Goal: Use online tool/utility: Utilize a website feature to perform a specific function

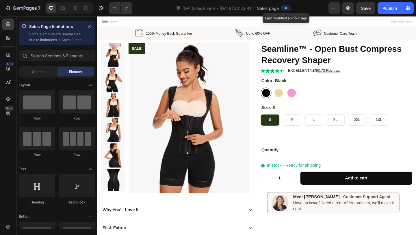
radio input "false"
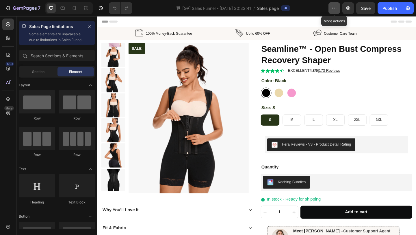
click at [330, 6] on button "button" at bounding box center [334, 8] width 12 height 12
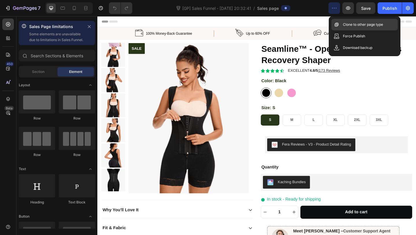
click at [360, 28] on div "Clone to other page type" at bounding box center [364, 25] width 66 height 12
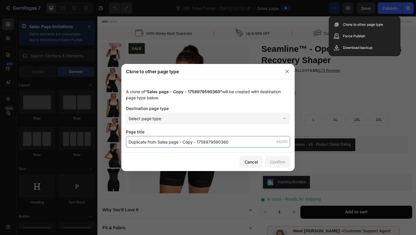
click at [232, 143] on input "Duplicate from Sales page - Copy - 1758979590360" at bounding box center [208, 142] width 164 height 12
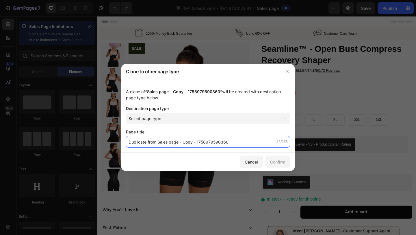
click at [250, 136] on input "Duplicate from Sales page - Copy - 1758979590360" at bounding box center [208, 142] width 164 height 12
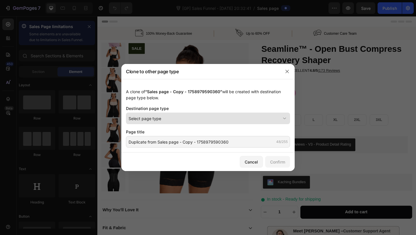
click at [252, 117] on div "Select page type" at bounding box center [205, 118] width 152 height 6
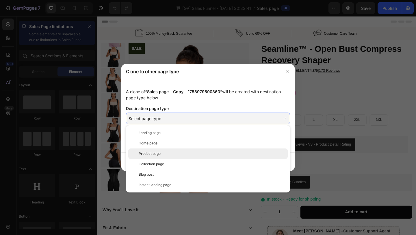
click at [179, 148] on div "Product page" at bounding box center [207, 153] width 159 height 10
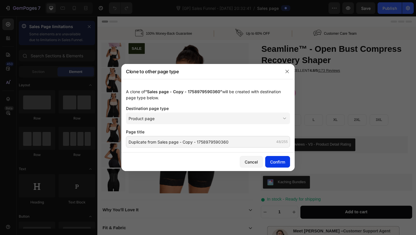
click at [283, 165] on button "Confirm" at bounding box center [277, 162] width 25 height 12
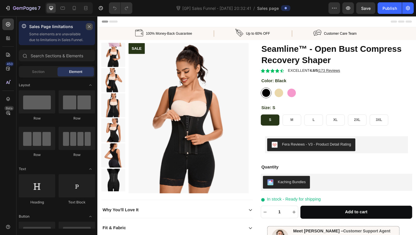
click at [90, 24] on button "button" at bounding box center [89, 26] width 7 height 7
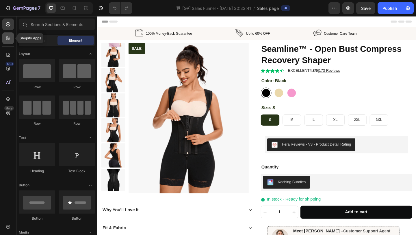
click at [9, 40] on icon at bounding box center [9, 39] width 2 height 2
radio input "false"
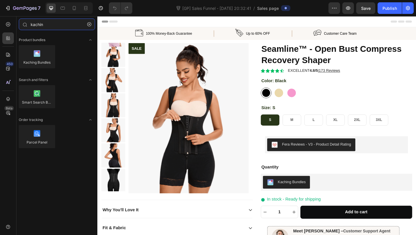
type input "kachin"
click at [353, 8] on button "button" at bounding box center [348, 8] width 12 height 12
click at [339, 196] on div "Kaching Bundles" at bounding box center [357, 196] width 160 height 14
radio input "false"
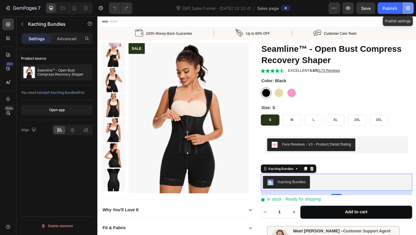
click at [412, 9] on button "button" at bounding box center [408, 8] width 12 height 12
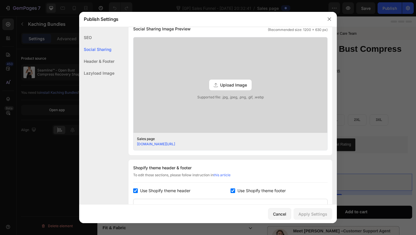
scroll to position [192, 0]
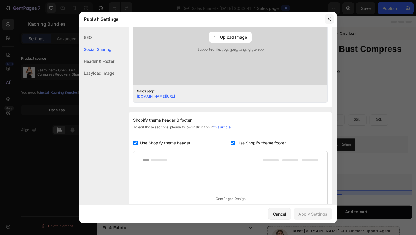
click at [332, 19] on button "button" at bounding box center [329, 18] width 9 height 9
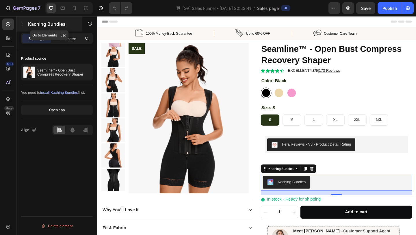
click at [40, 19] on div "Kaching Bundles" at bounding box center [49, 23] width 66 height 15
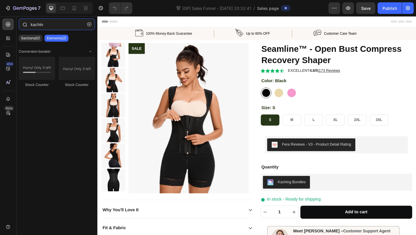
drag, startPoint x: 43, startPoint y: 23, endPoint x: 23, endPoint y: 24, distance: 19.4
click at [23, 24] on div "kachin" at bounding box center [56, 25] width 81 height 14
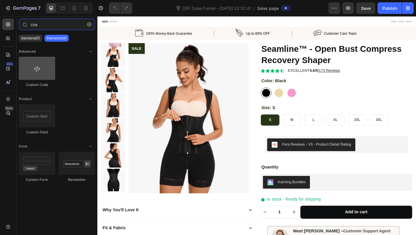
type input "cus"
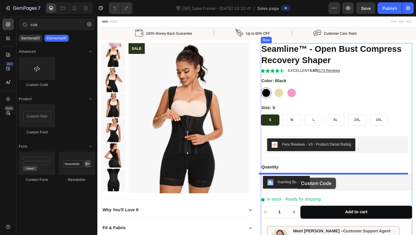
drag, startPoint x: 133, startPoint y: 90, endPoint x: 314, endPoint y: 192, distance: 207.2
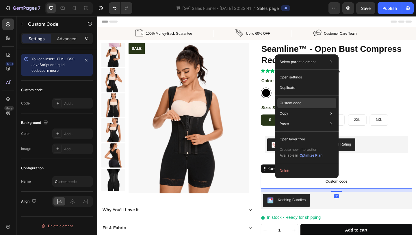
click at [305, 101] on div "Custom code" at bounding box center [306, 103] width 59 height 10
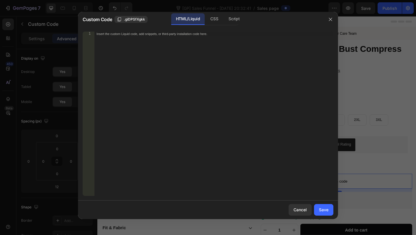
click at [174, 62] on div "Insert the custom Liquid code, add snippets, or third-party installation code h…" at bounding box center [213, 117] width 239 height 173
paste textarea "Kaching"
type textarea "Kaching"
click at [259, 102] on div "Insert the custom Liquid code, add snippets, or third-party installation code h…" at bounding box center [213, 117] width 239 height 173
paste textarea "<kaching-bundle product-id="{{ product.id }}"></kaching-bundle>"
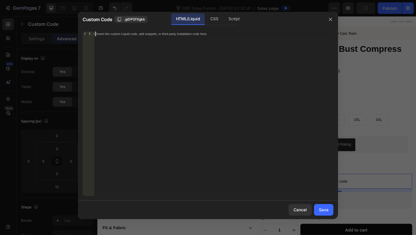
type textarea "<kaching-bundle product-id="{{ product.id }}"></kaching-bundle>"
click at [321, 211] on div "Save" at bounding box center [324, 209] width 10 height 6
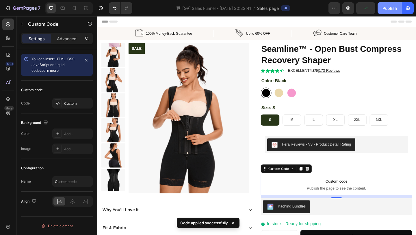
click at [385, 10] on div "Publish" at bounding box center [389, 8] width 14 height 6
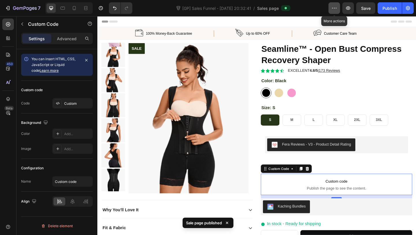
click at [333, 9] on icon "button" at bounding box center [334, 8] width 6 height 6
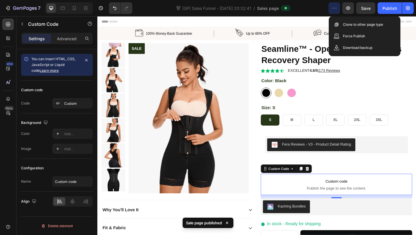
click at [333, 9] on icon "button" at bounding box center [334, 8] width 6 height 6
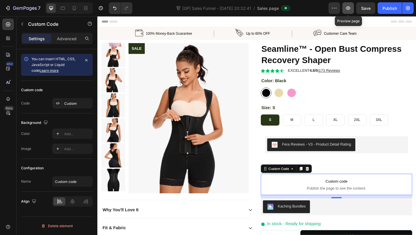
click at [346, 8] on icon "button" at bounding box center [348, 7] width 4 height 3
click at [325, 182] on icon at bounding box center [325, 181] width 5 height 5
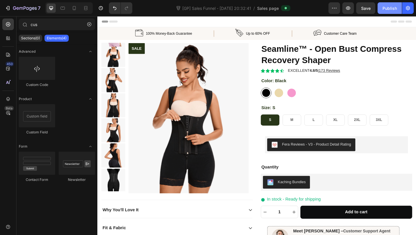
click at [391, 9] on div "Publish" at bounding box center [389, 8] width 14 height 6
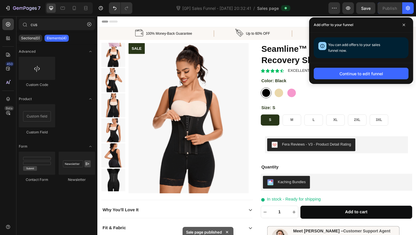
click at [342, 10] on div "Preview Save Publish" at bounding box center [370, 8] width 85 height 12
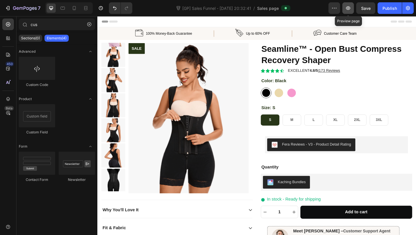
click at [344, 8] on button "button" at bounding box center [348, 8] width 12 height 12
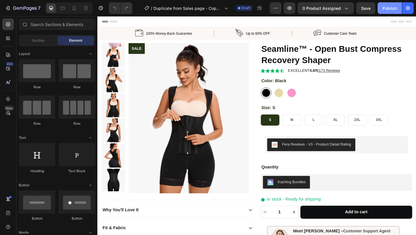
click at [392, 8] on div "Publish" at bounding box center [389, 8] width 14 height 6
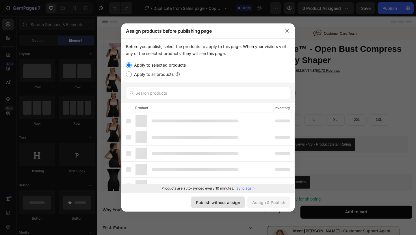
click at [228, 199] on div "Publish without assign" at bounding box center [218, 202] width 44 height 6
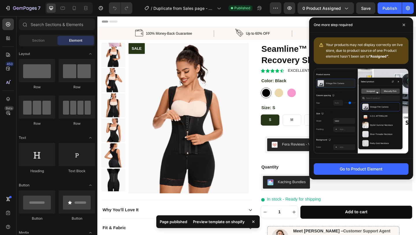
click at [214, 222] on div "Preview template on shopify" at bounding box center [218, 221] width 59 height 8
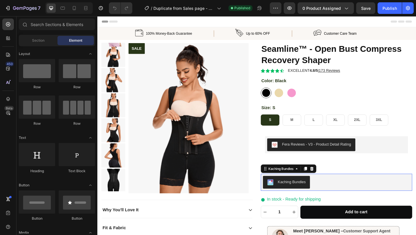
click at [339, 194] on div "Kaching Bundles" at bounding box center [357, 196] width 160 height 14
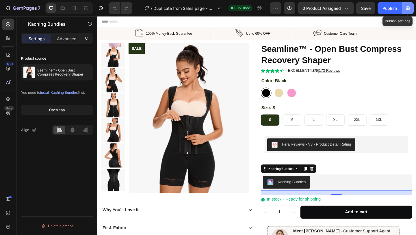
click at [406, 8] on icon "button" at bounding box center [408, 8] width 6 height 6
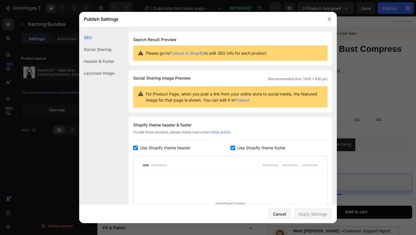
scroll to position [94, 0]
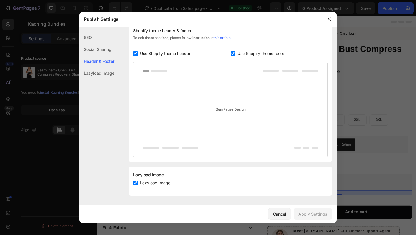
drag, startPoint x: 403, startPoint y: 98, endPoint x: 319, endPoint y: 17, distance: 116.7
click at [403, 98] on div at bounding box center [208, 117] width 416 height 235
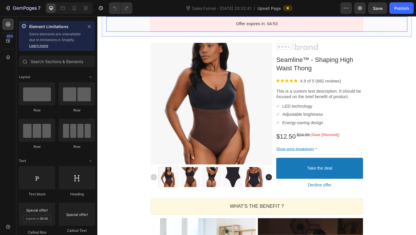
scroll to position [62, 0]
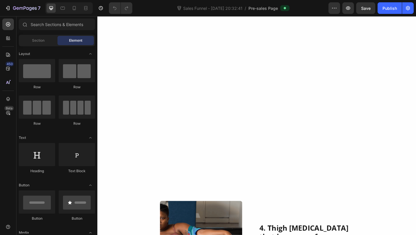
scroll to position [799, 0]
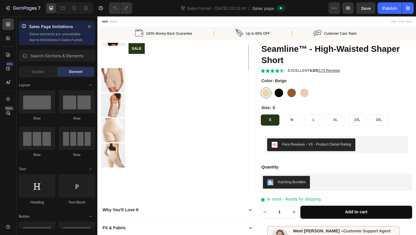
radio input "false"
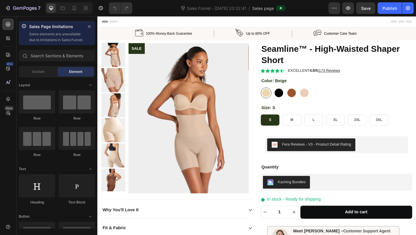
radio input "false"
click at [279, 8] on span at bounding box center [280, 8] width 5 height 5
